Goal: Task Accomplishment & Management: Complete application form

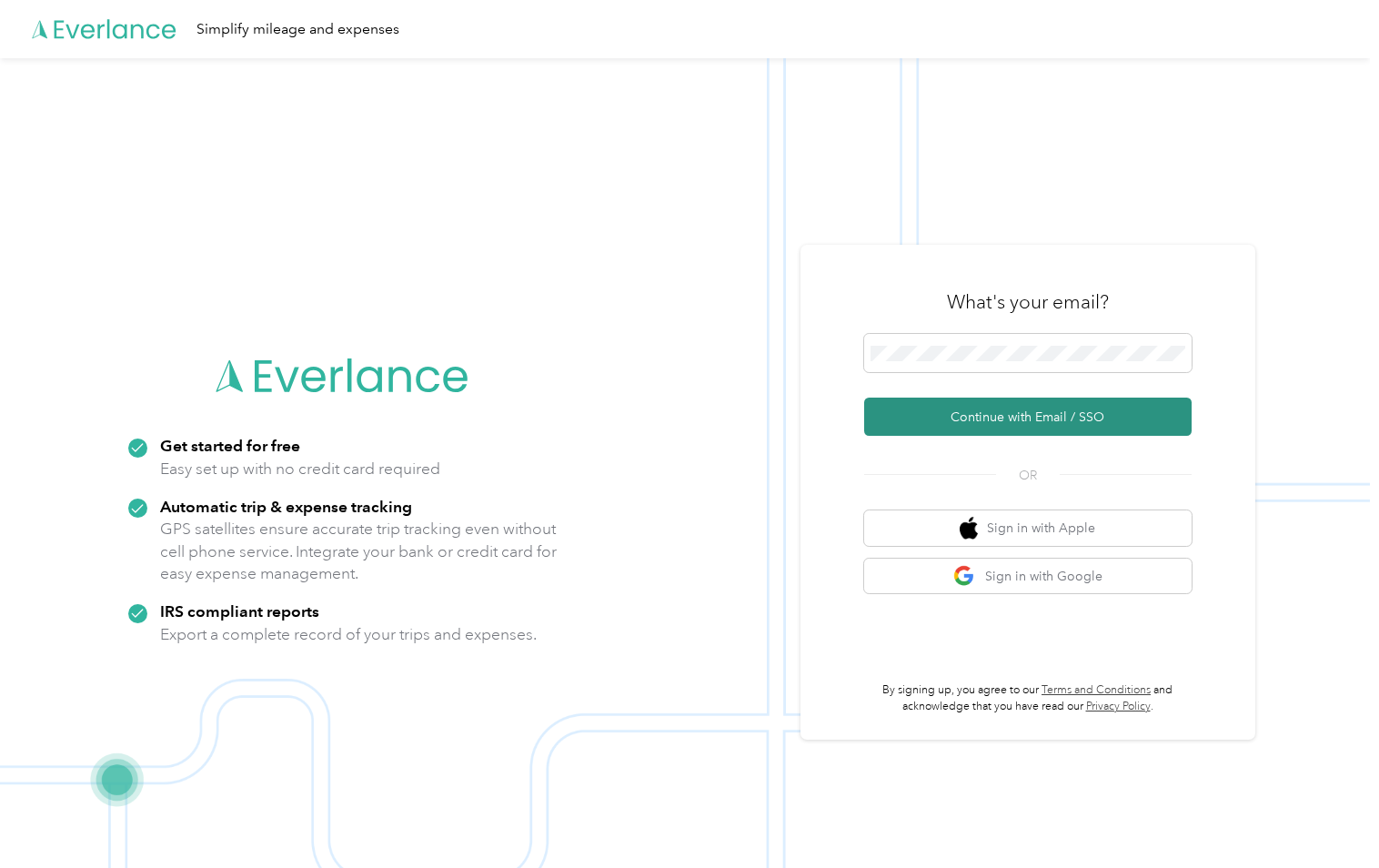
click at [1100, 421] on button "Continue with Email / SSO" at bounding box center [1028, 417] width 328 height 38
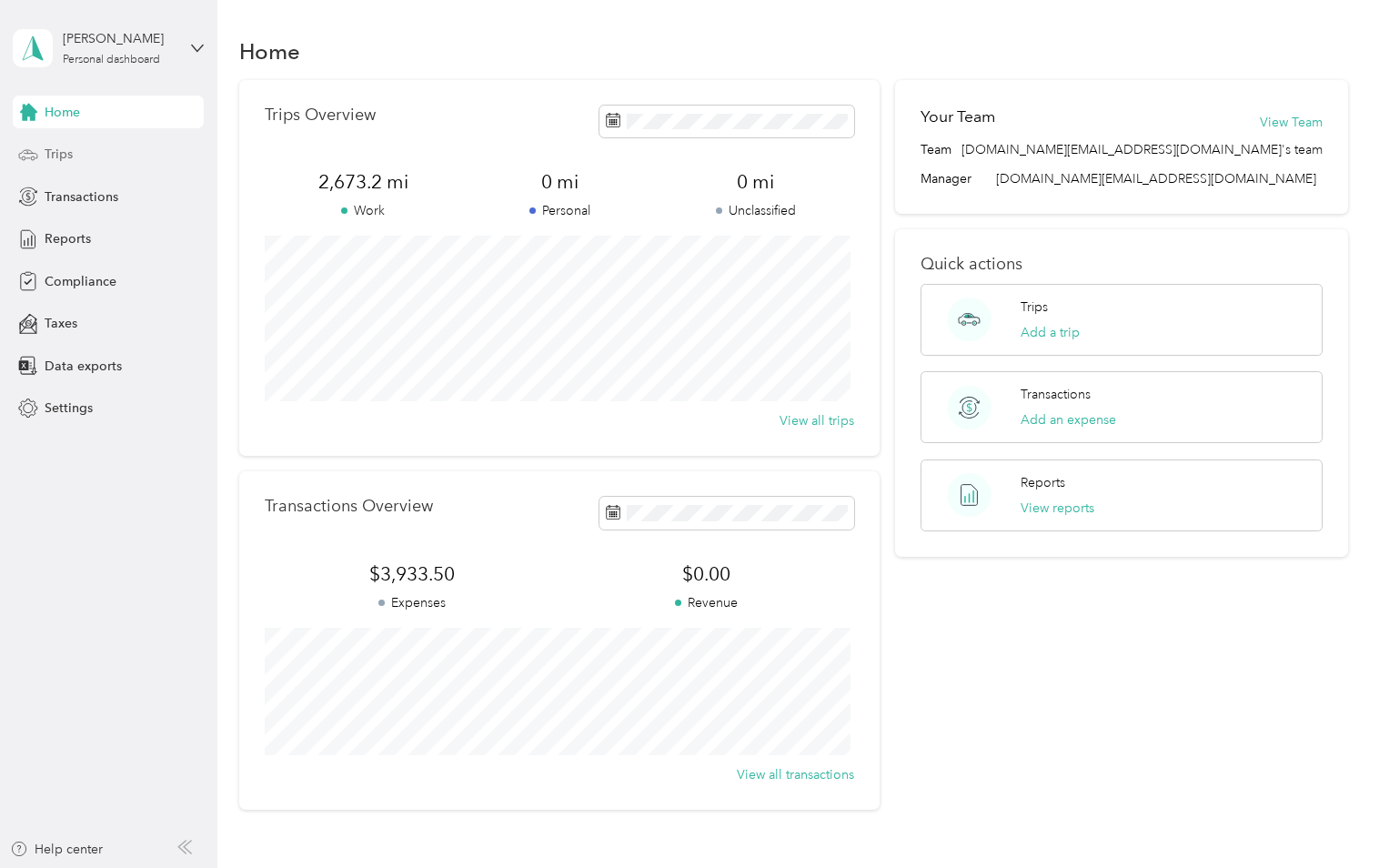
click at [75, 151] on div "Trips" at bounding box center [108, 154] width 191 height 33
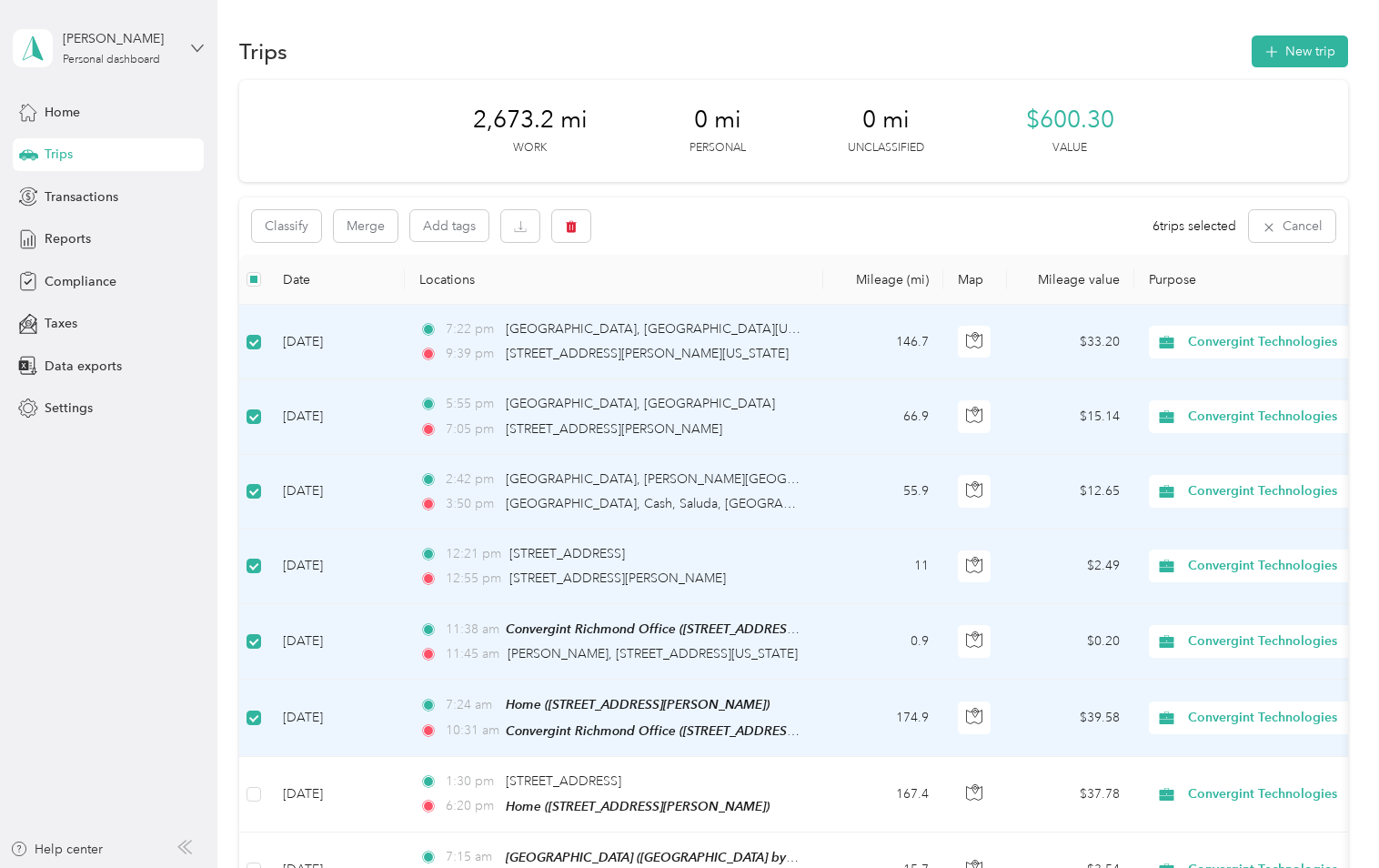
click at [199, 42] on icon at bounding box center [196, 47] width 12 height 12
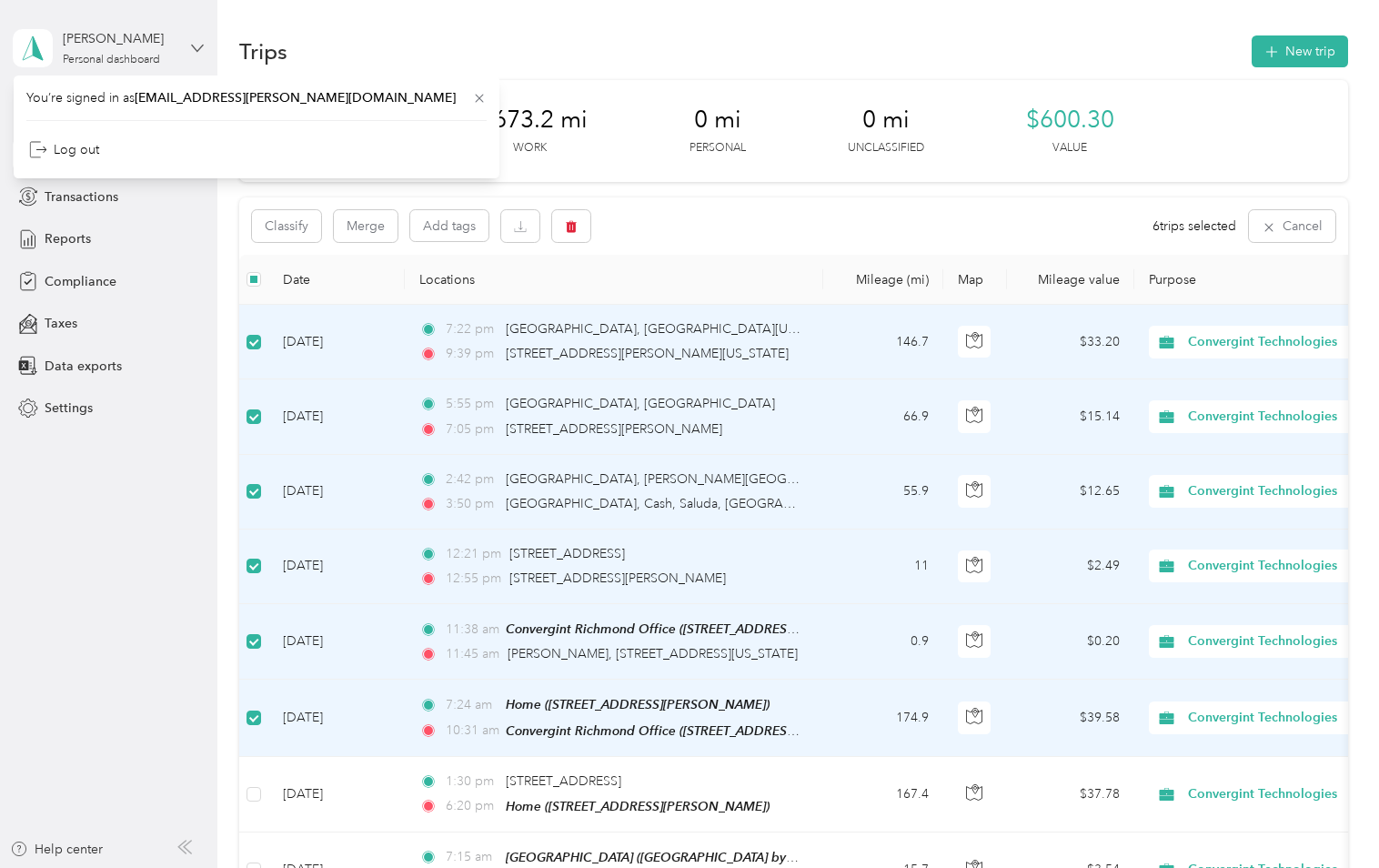
click at [199, 42] on icon at bounding box center [196, 47] width 12 height 12
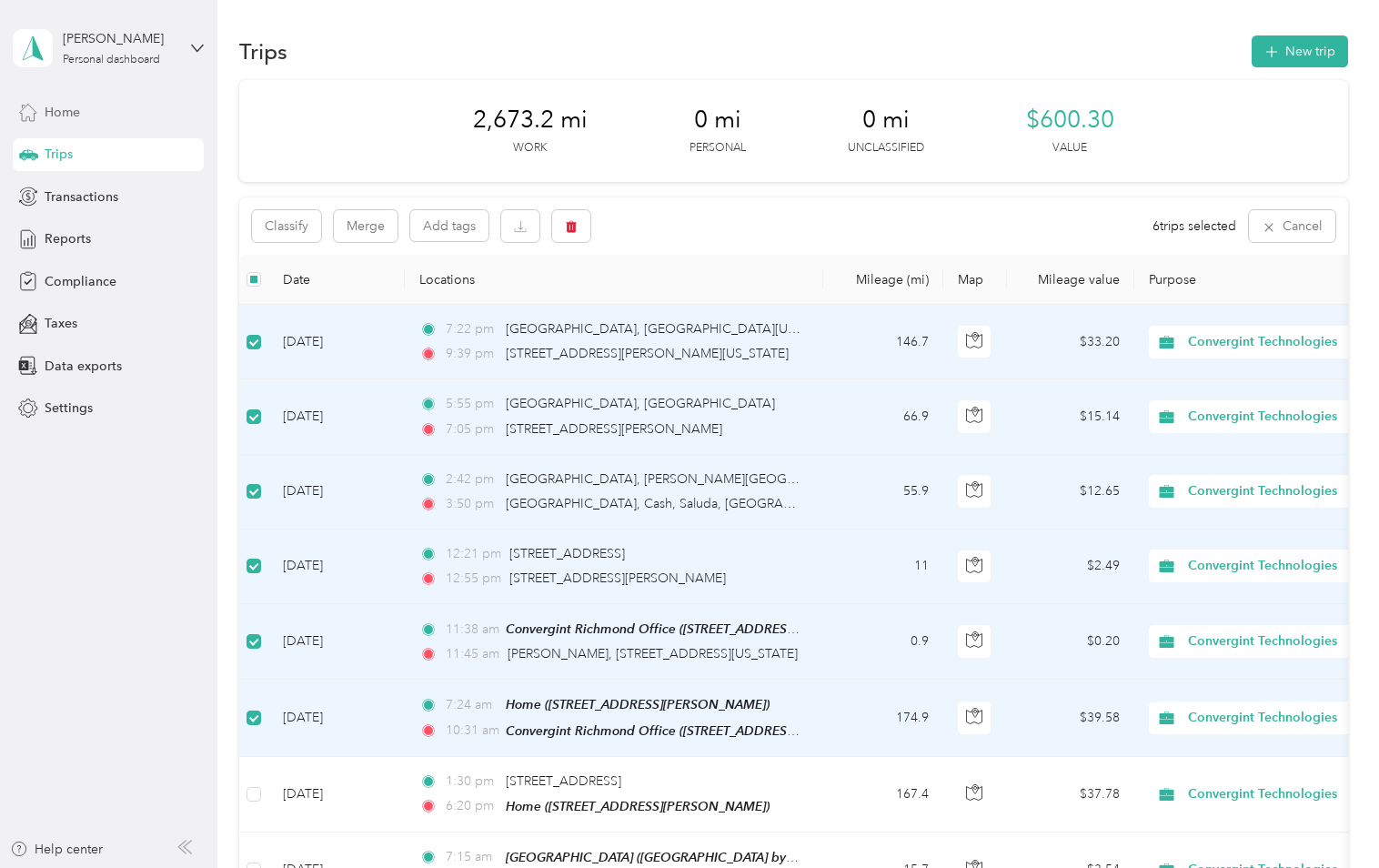
click at [83, 111] on div "Home" at bounding box center [108, 111] width 191 height 33
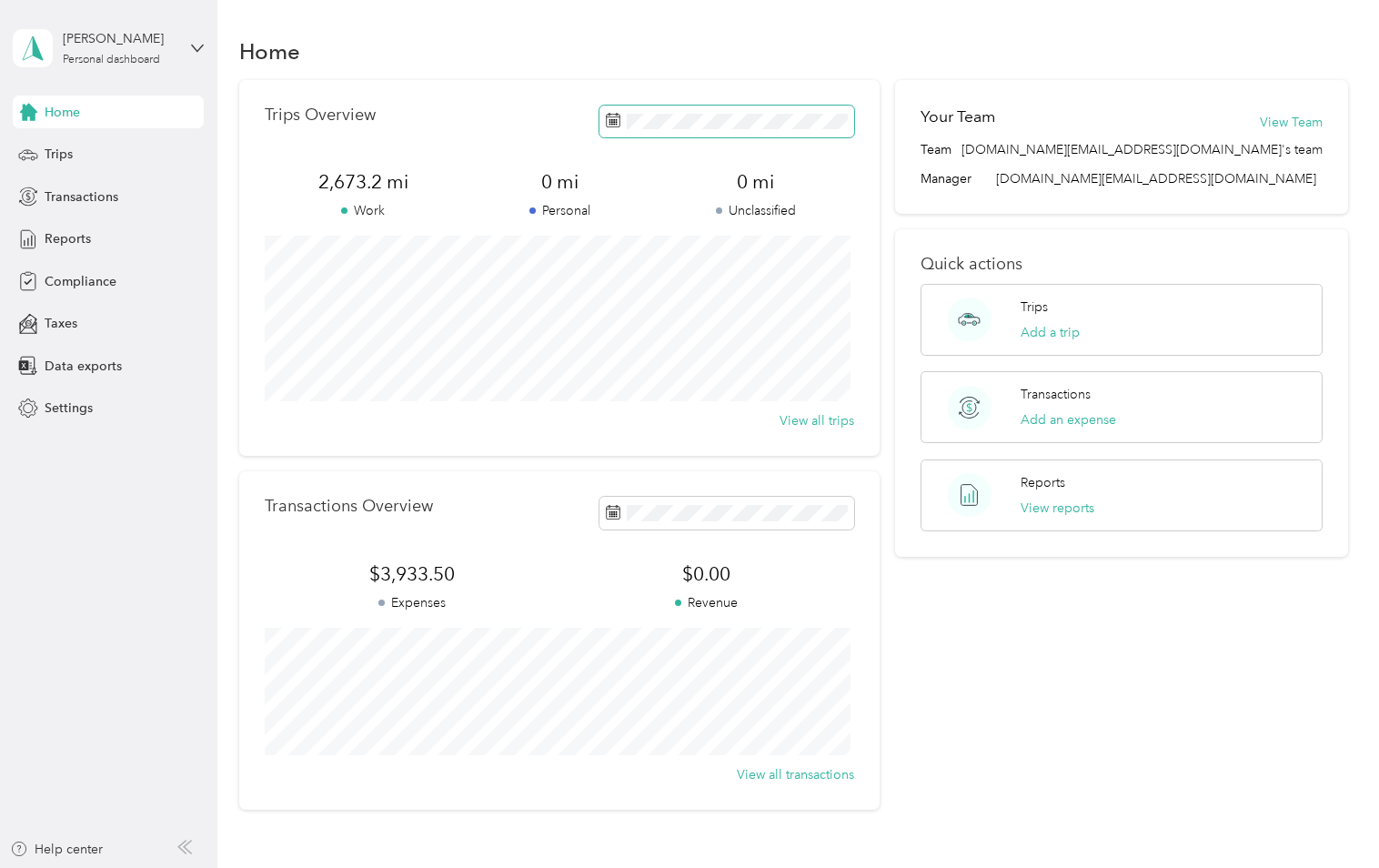
click at [612, 126] on icon at bounding box center [613, 119] width 14 height 14
click at [103, 362] on span "Data exports" at bounding box center [83, 366] width 77 height 19
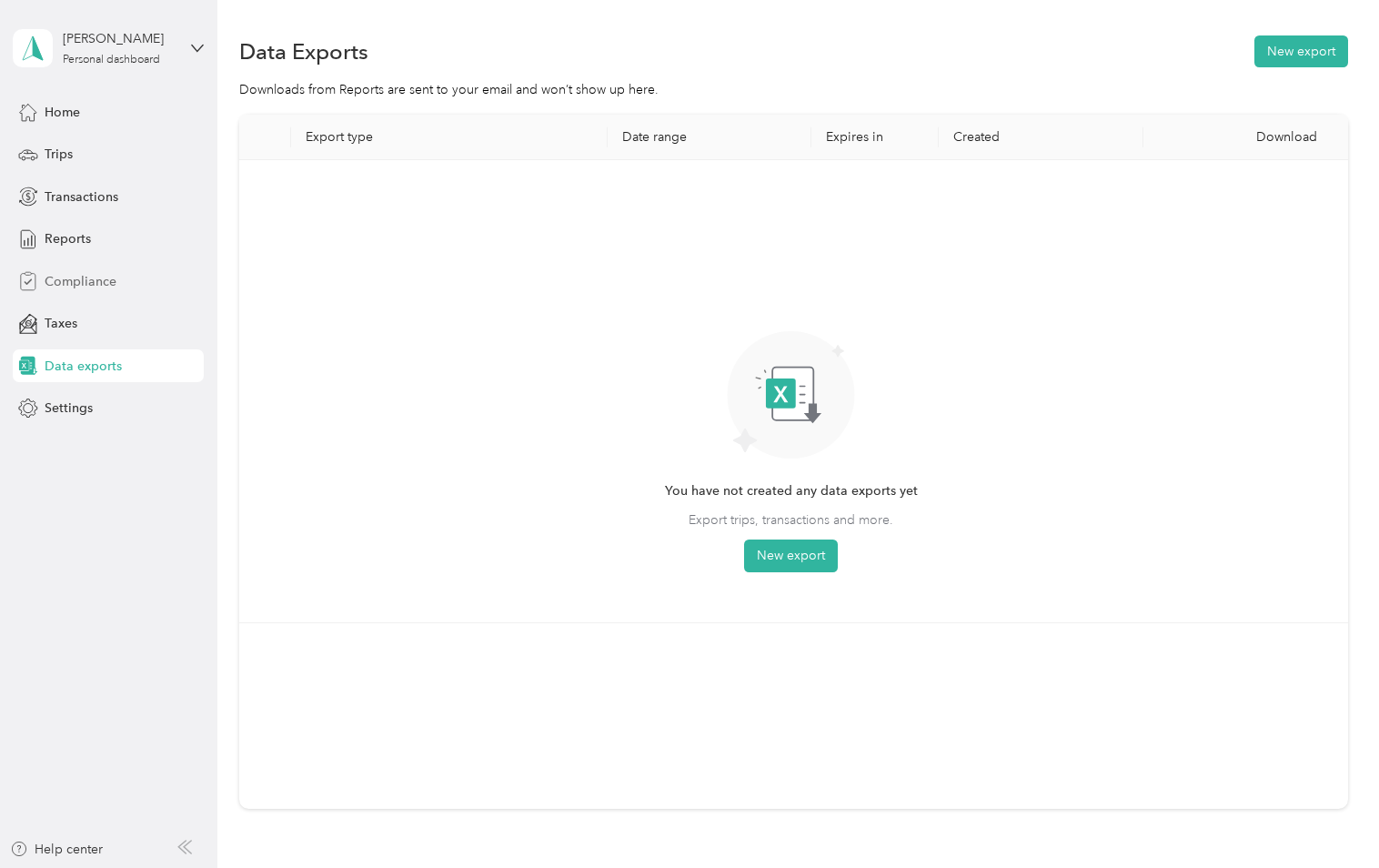
click at [89, 280] on span "Compliance" at bounding box center [80, 281] width 72 height 19
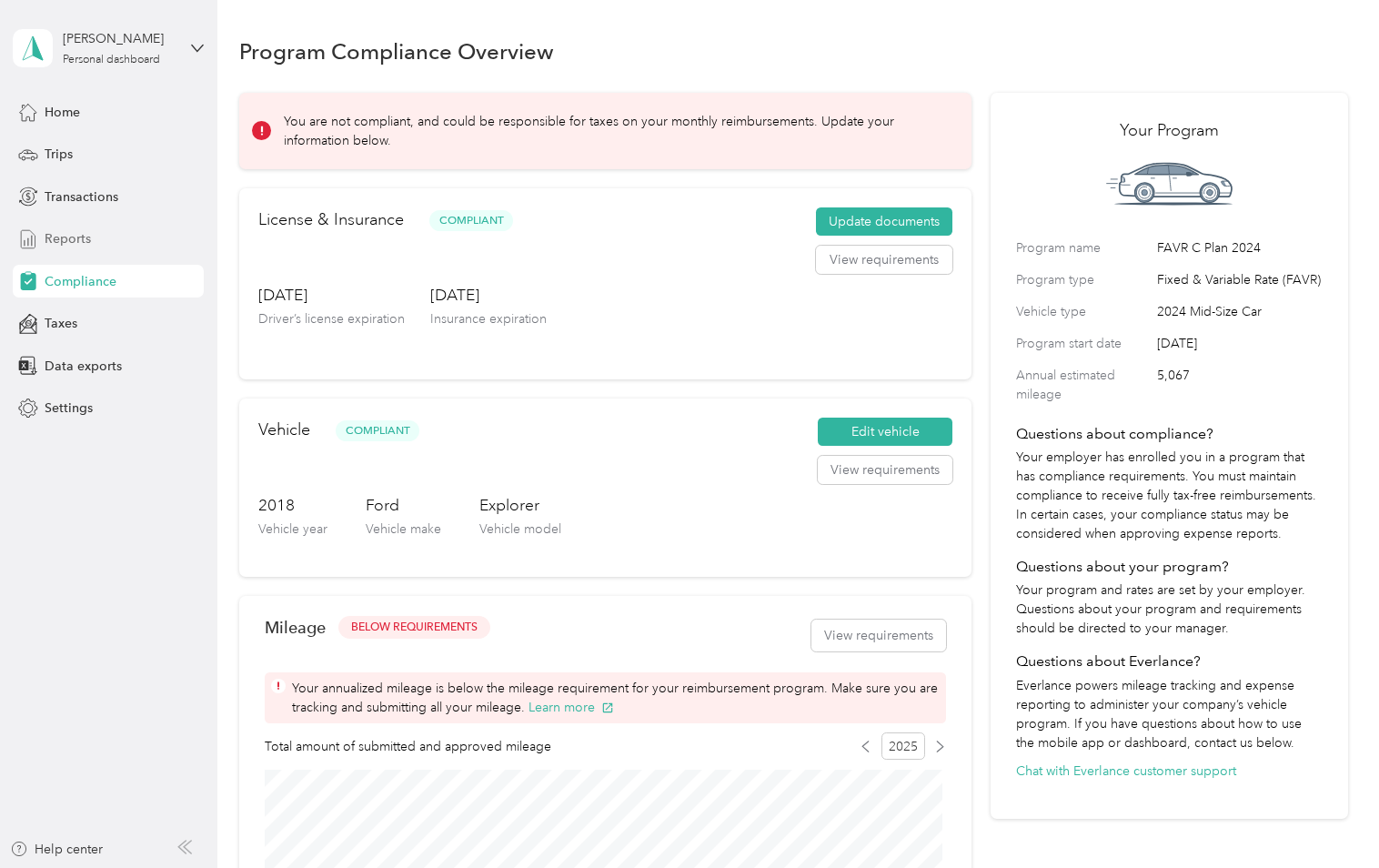
click at [76, 236] on span "Reports" at bounding box center [67, 239] width 46 height 19
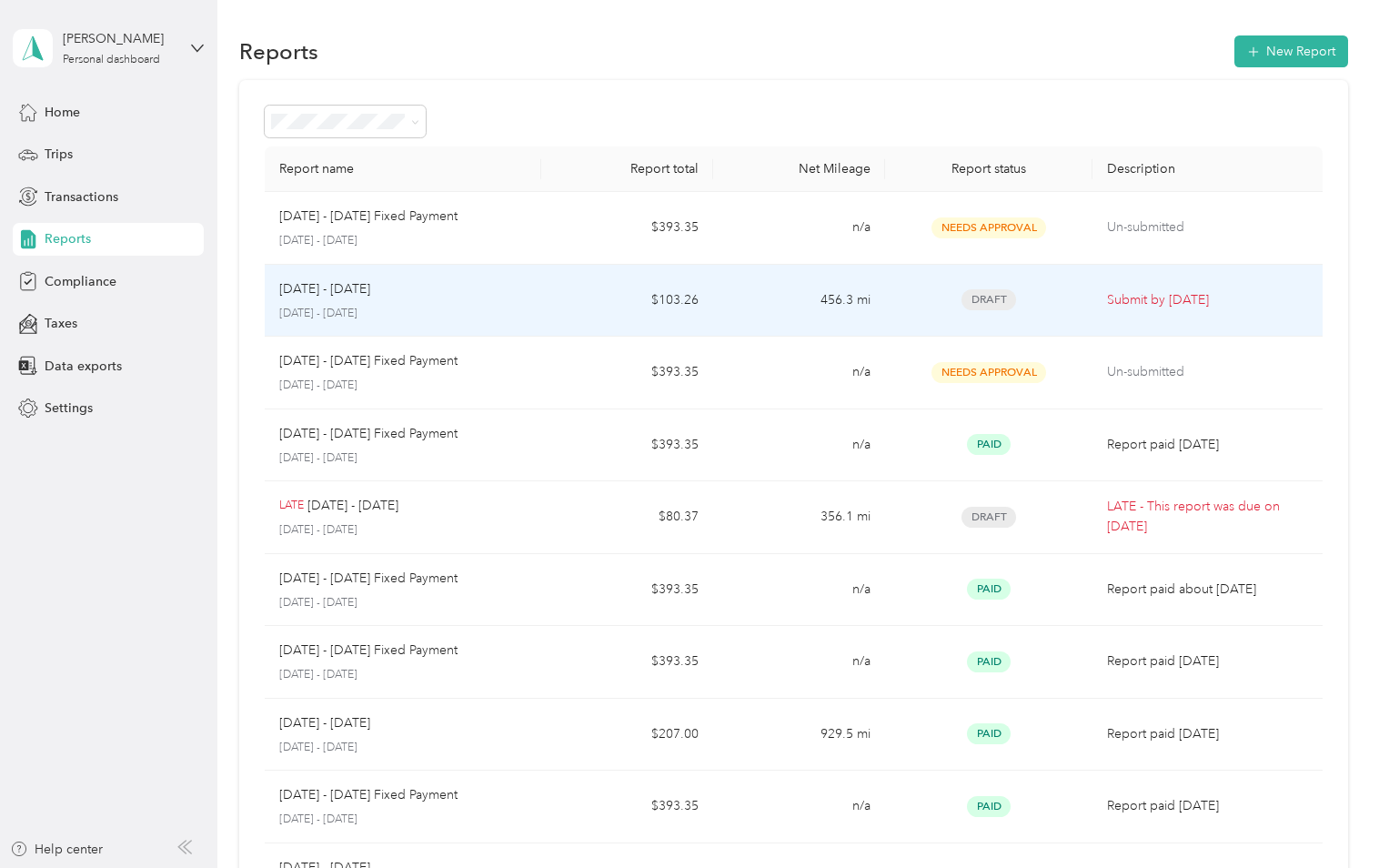
click at [535, 302] on td "Aug 1 - 31, 2025 August 1 - 31, 2025" at bounding box center [402, 300] width 276 height 73
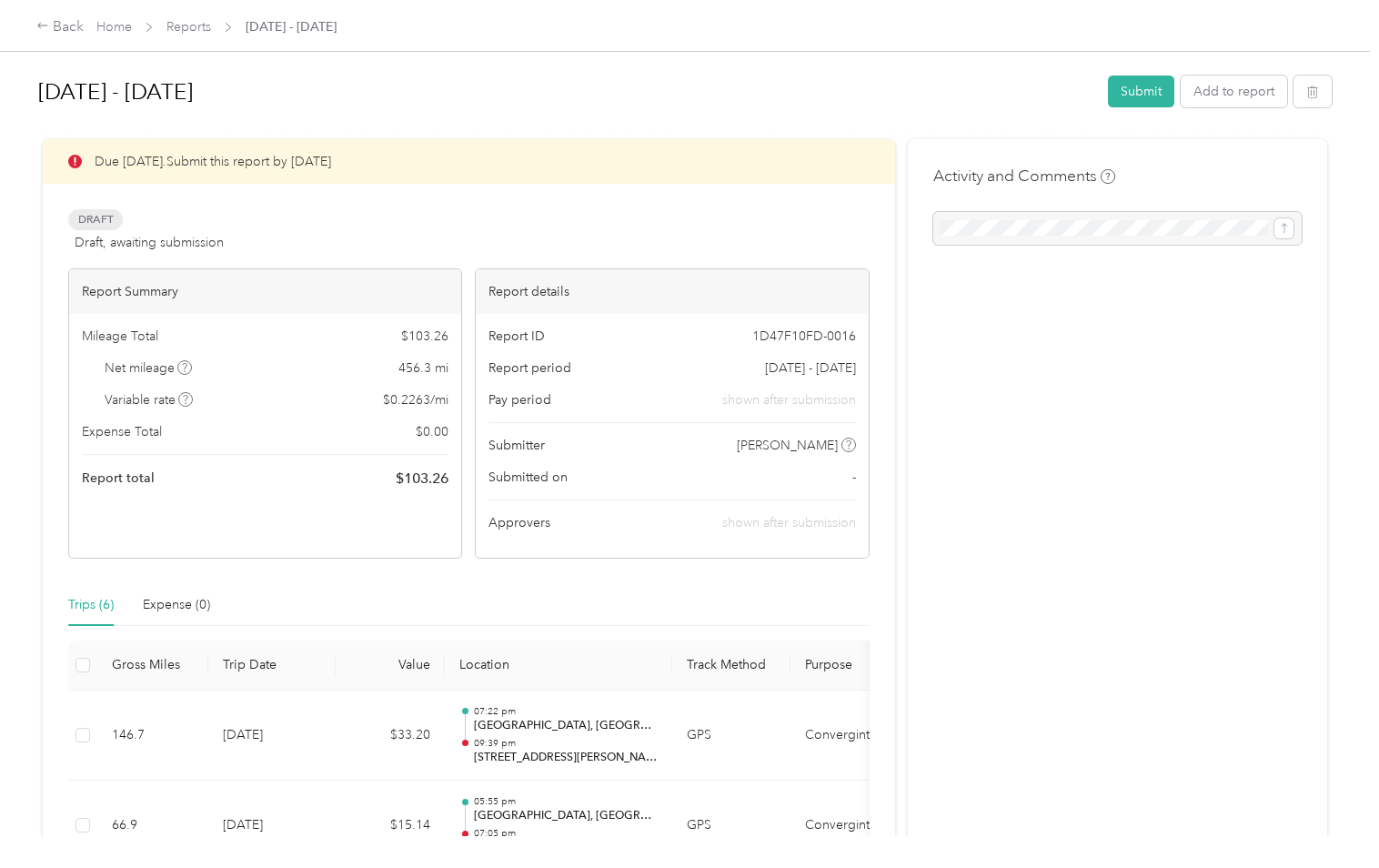
click at [996, 231] on div at bounding box center [1117, 228] width 368 height 33
click at [1217, 219] on div at bounding box center [1117, 228] width 368 height 33
click at [1095, 213] on div at bounding box center [1117, 228] width 368 height 33
click at [1143, 82] on button "Submit" at bounding box center [1141, 92] width 66 height 32
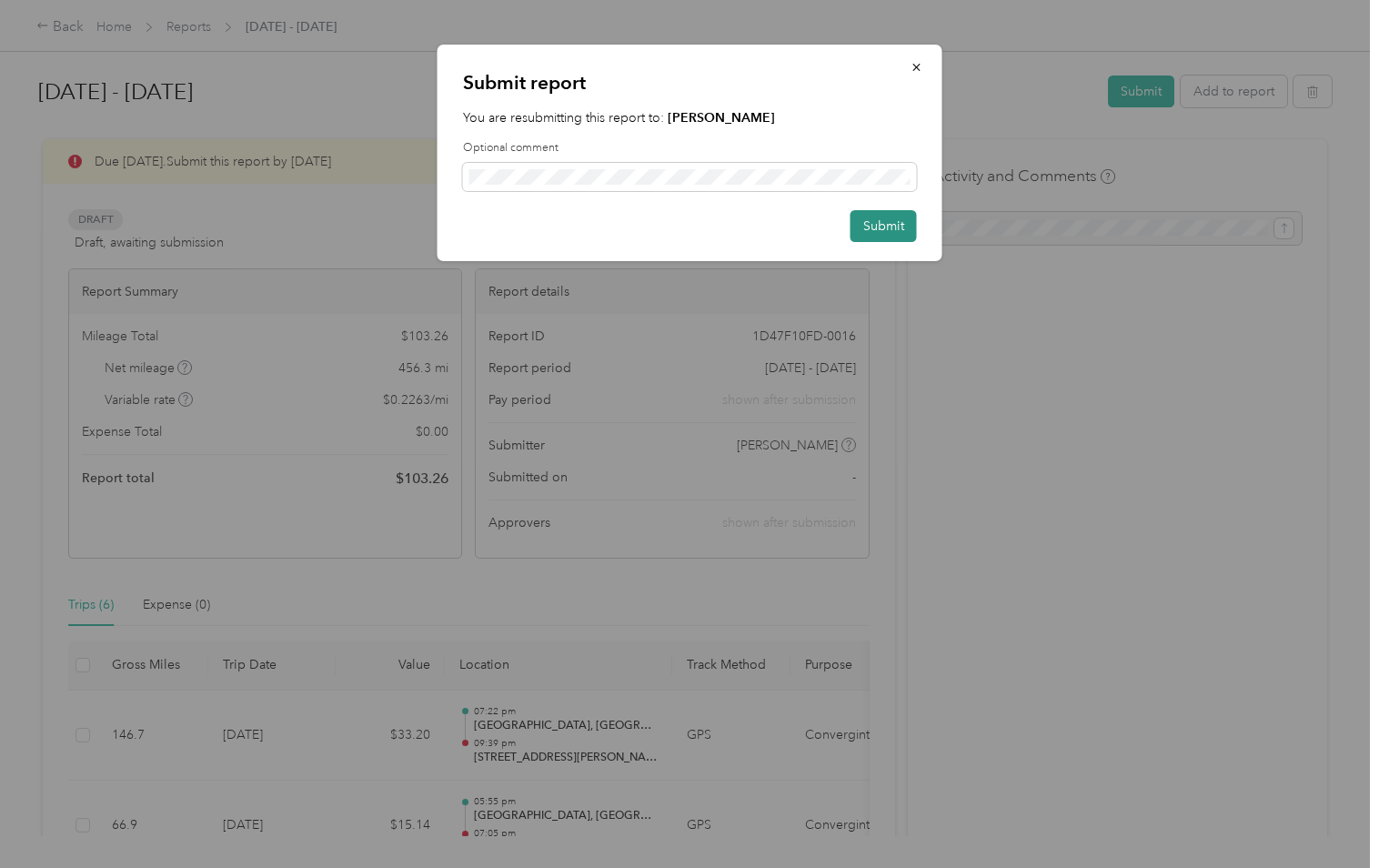
click at [886, 222] on button "Submit" at bounding box center [884, 227] width 66 height 32
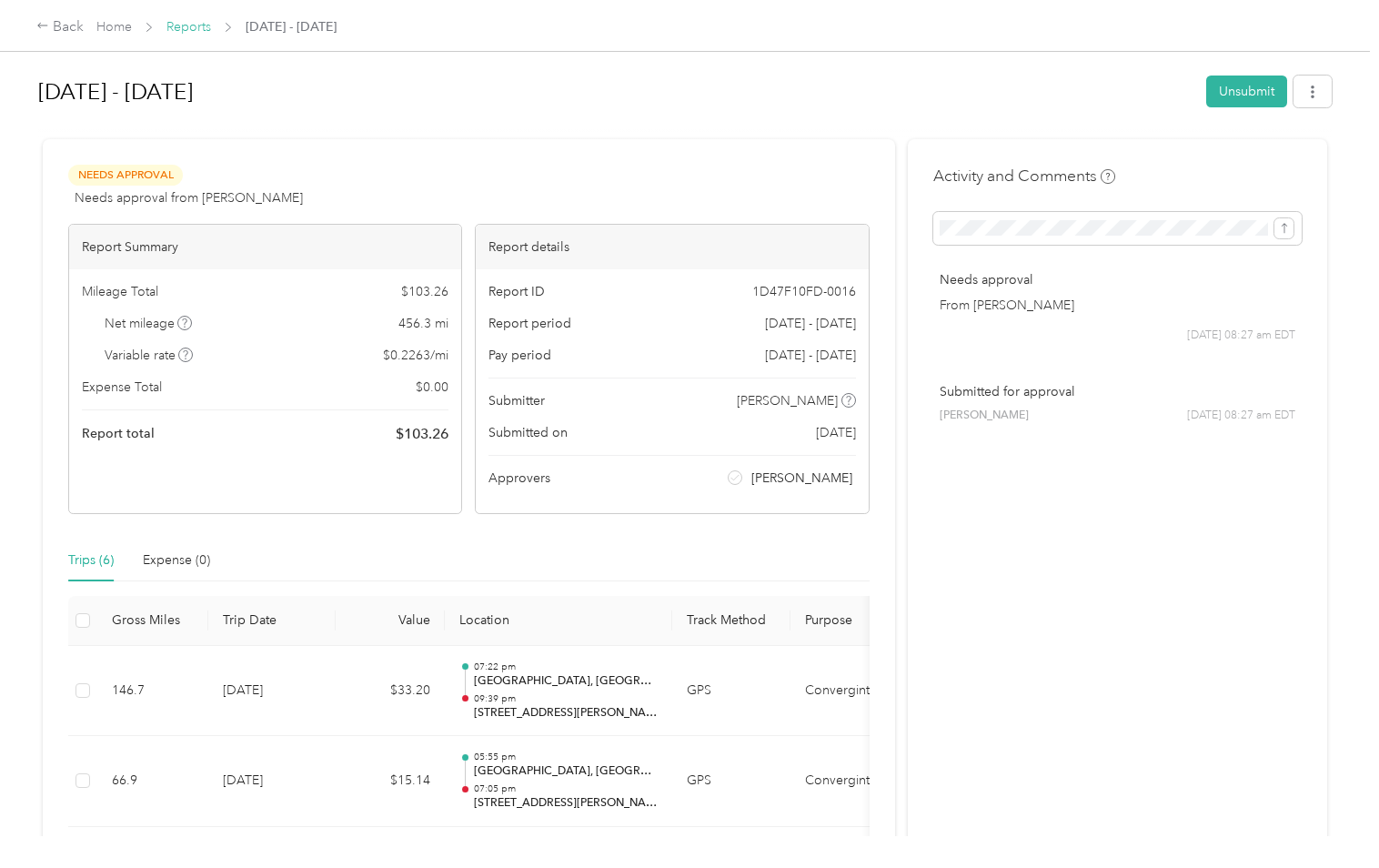
click at [186, 28] on link "Reports" at bounding box center [188, 26] width 44 height 15
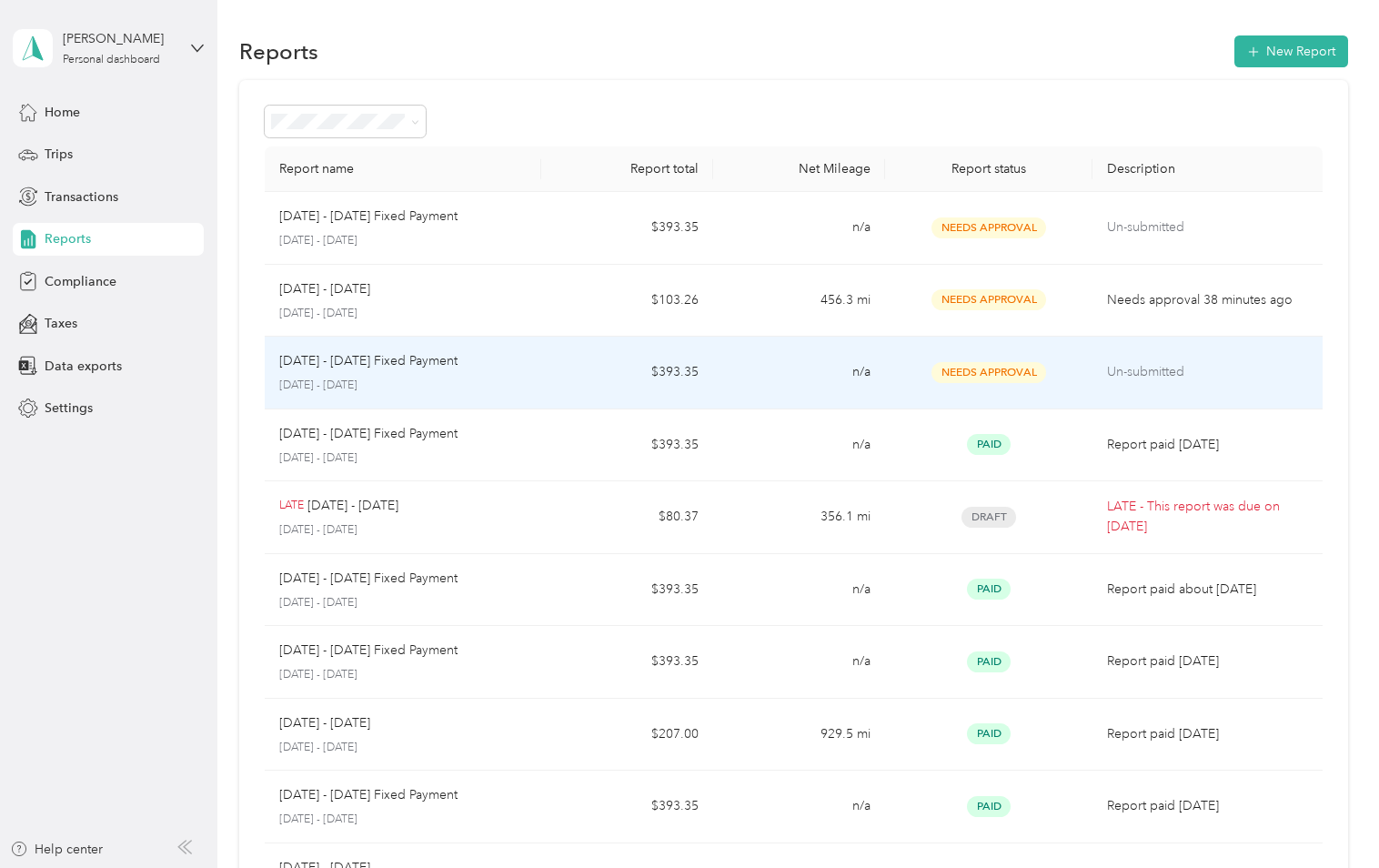
click at [416, 366] on p "Aug 1 - 31, 2025 Fixed Payment" at bounding box center [368, 361] width 179 height 20
